Goal: Task Accomplishment & Management: Use online tool/utility

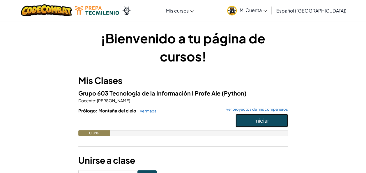
click at [268, 120] on span "Iniciar" at bounding box center [261, 120] width 15 height 7
